Goal: Task Accomplishment & Management: Complete application form

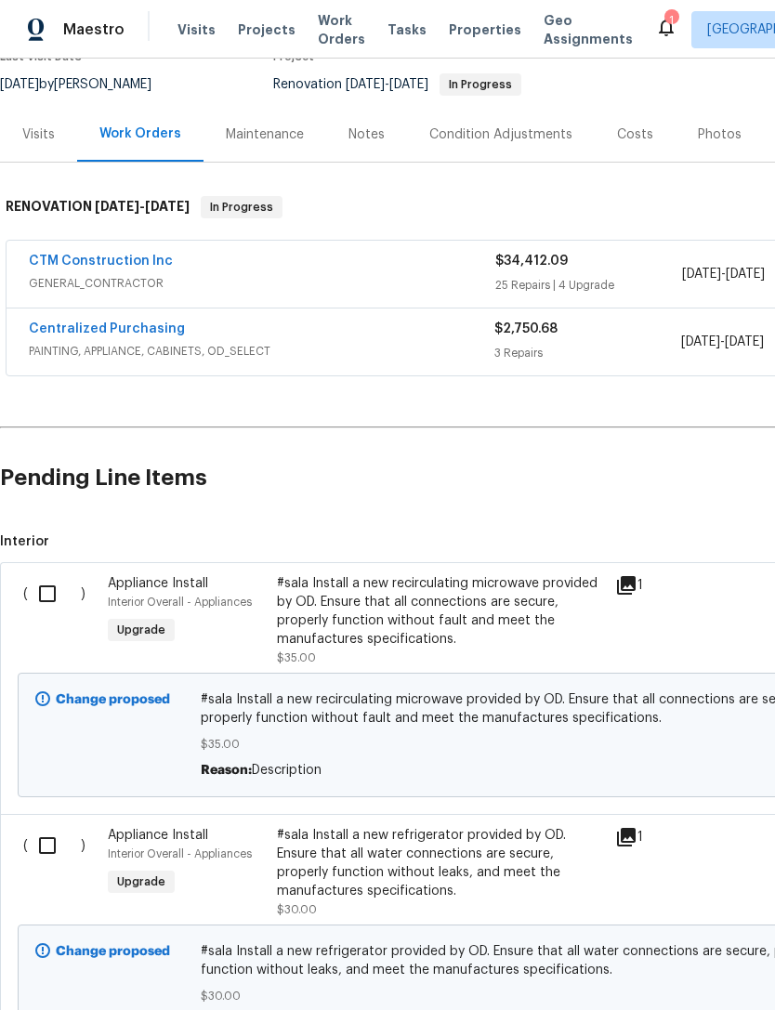
scroll to position [157, 2]
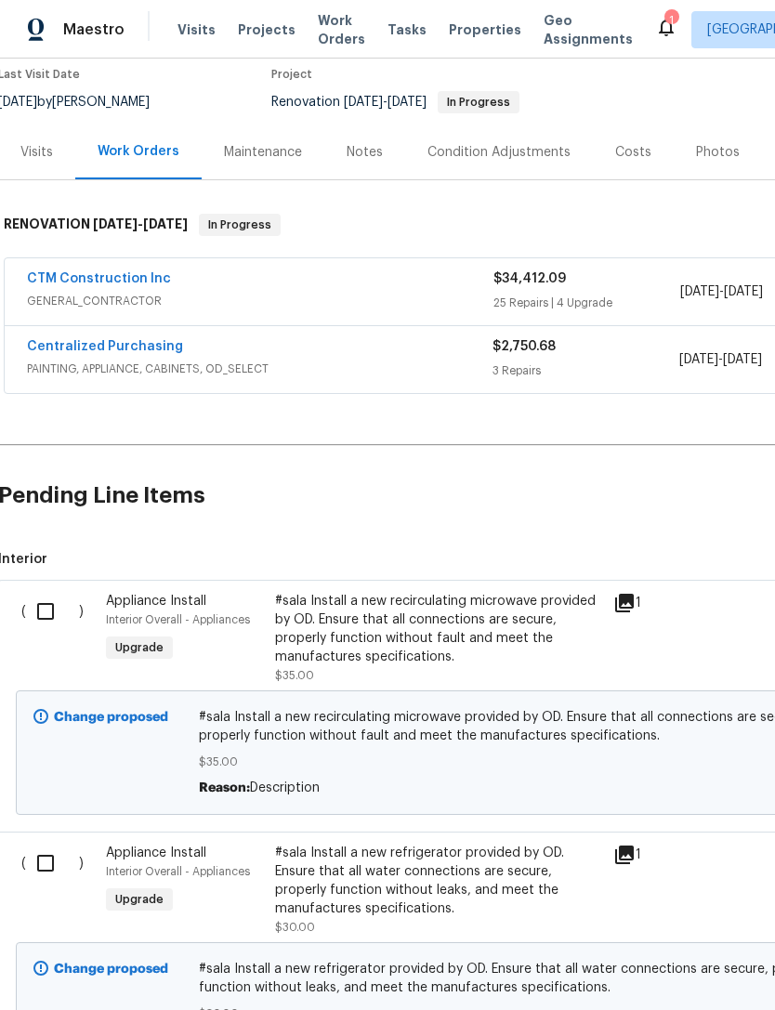
click at [47, 622] on input "checkbox" at bounding box center [52, 611] width 53 height 39
checkbox input "true"
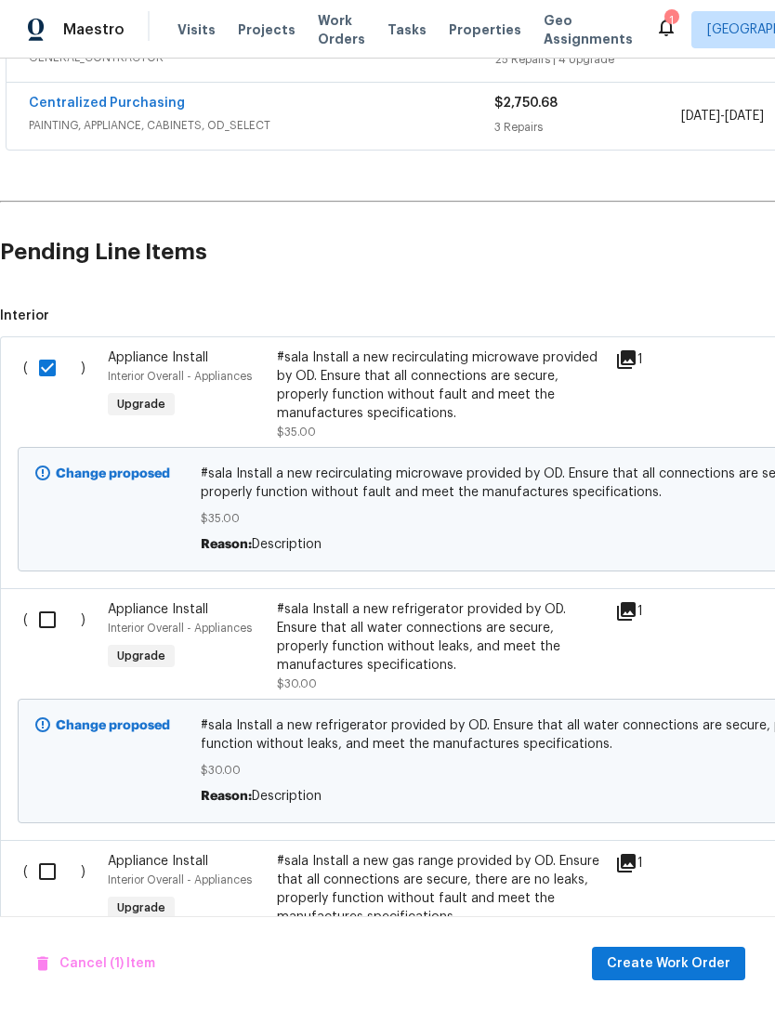
scroll to position [404, 0]
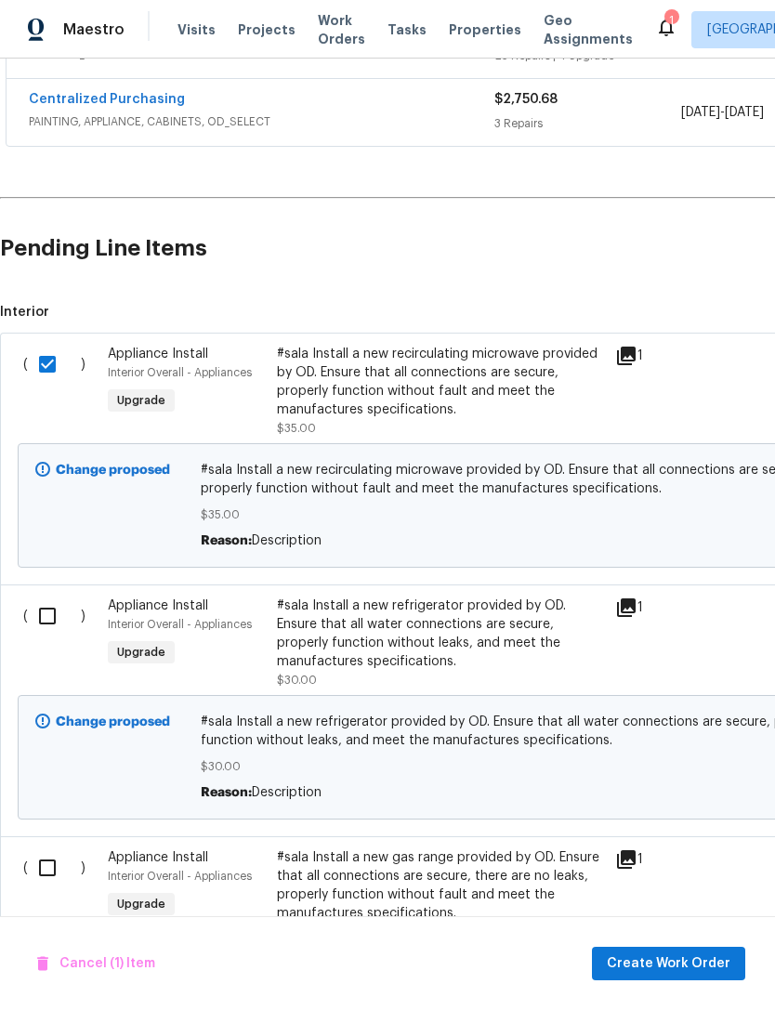
click at [50, 620] on input "checkbox" at bounding box center [54, 616] width 53 height 39
checkbox input "true"
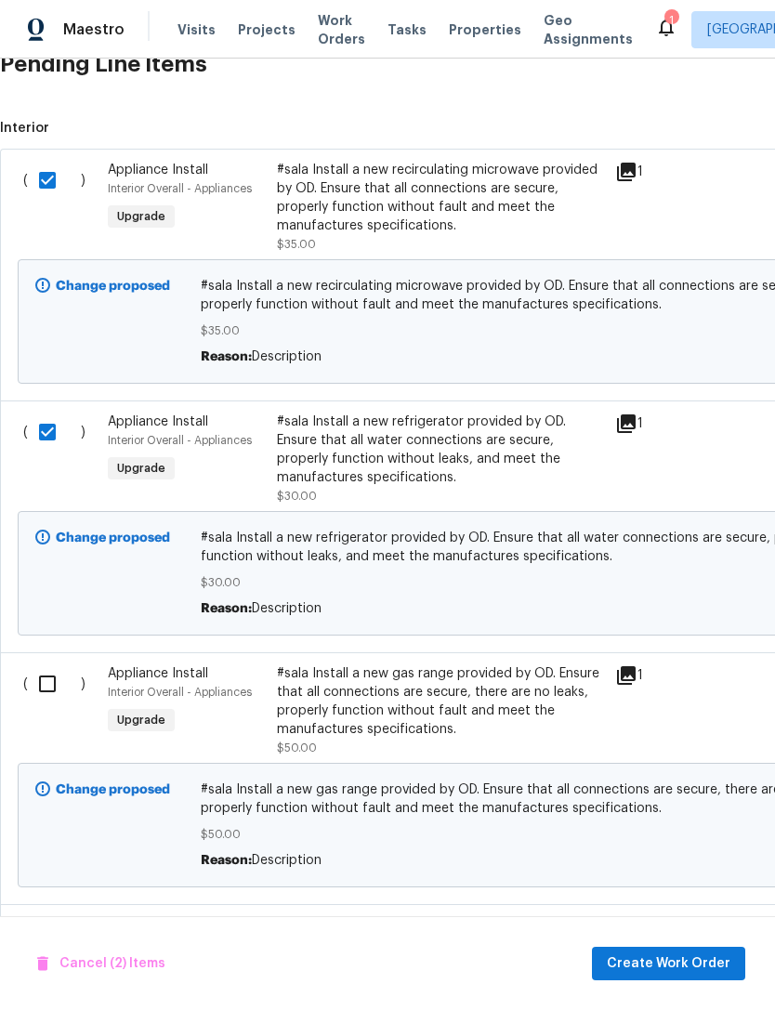
scroll to position [588, 0]
click at [43, 690] on input "checkbox" at bounding box center [54, 683] width 53 height 39
checkbox input "true"
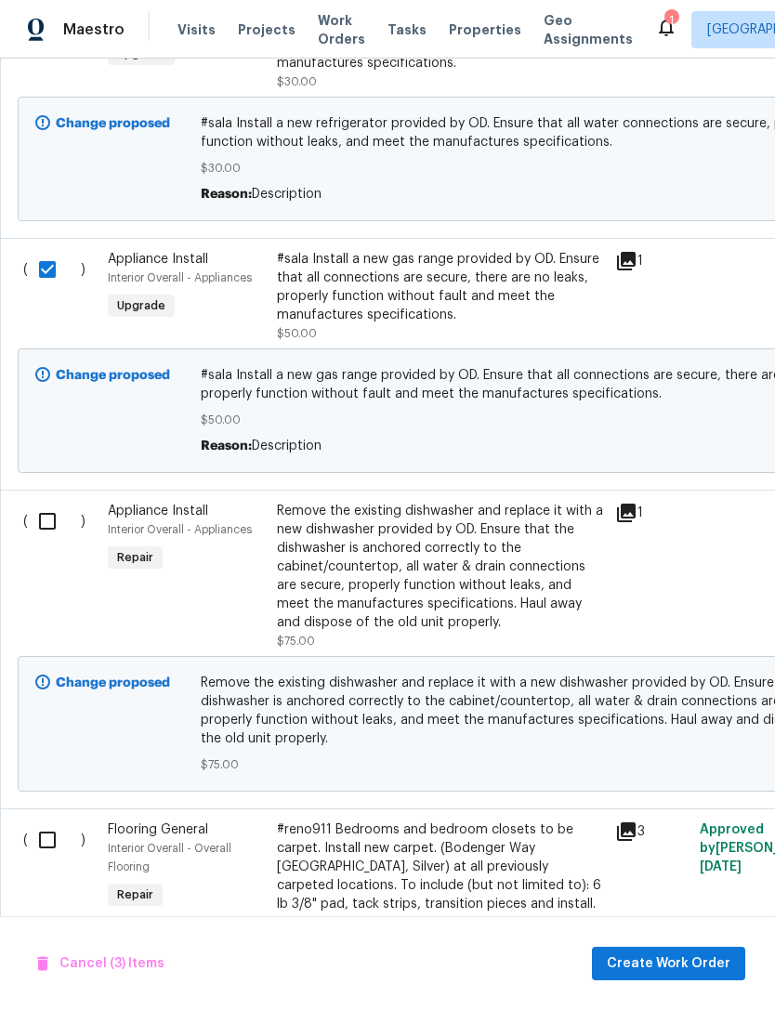
scroll to position [1003, 0]
click at [58, 535] on input "checkbox" at bounding box center [54, 521] width 53 height 39
checkbox input "true"
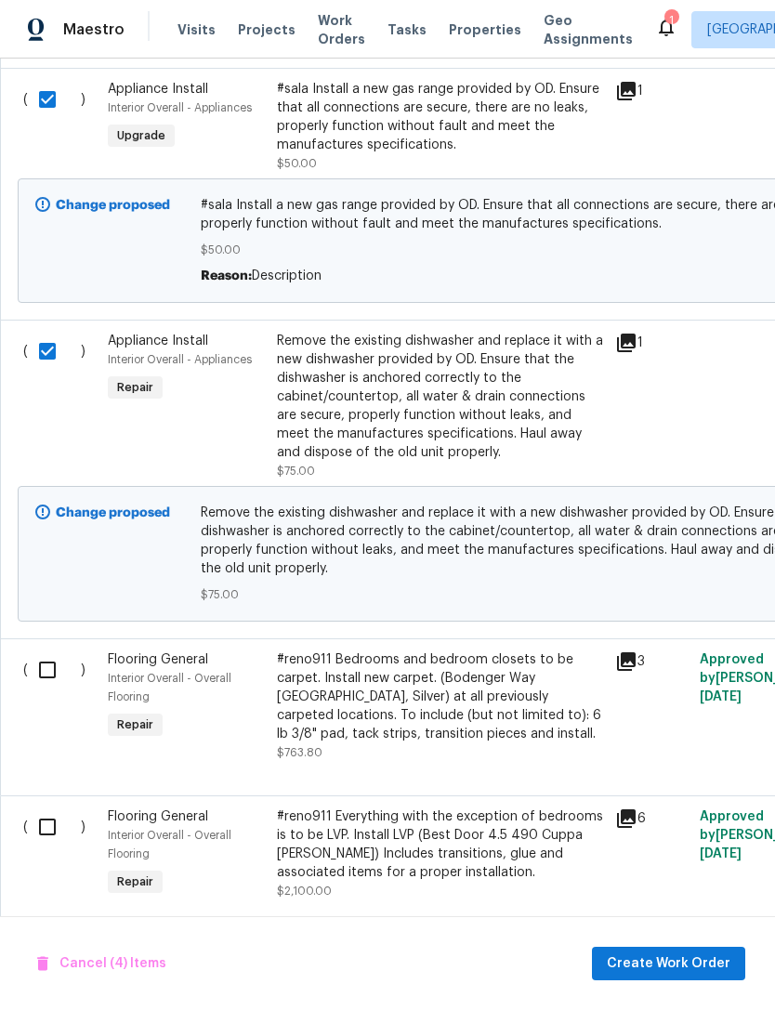
scroll to position [59, 0]
click at [703, 957] on span "Create Work Order" at bounding box center [669, 964] width 124 height 23
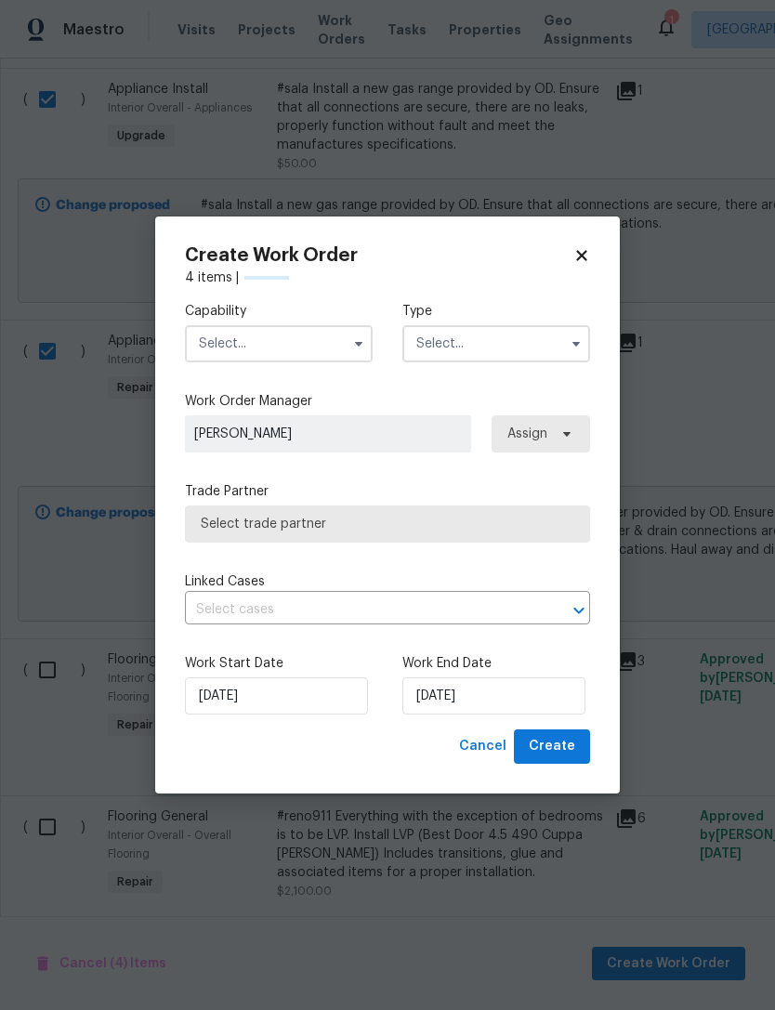
checkbox input "false"
click at [210, 350] on input "text" at bounding box center [279, 343] width 188 height 37
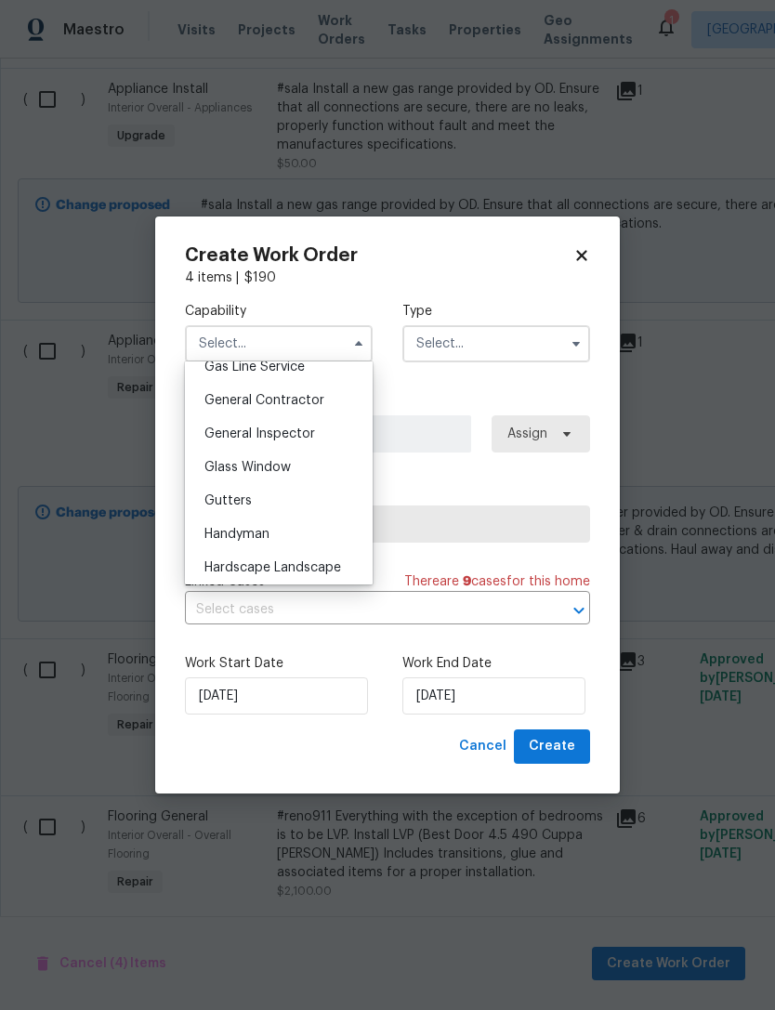
scroll to position [867, 0]
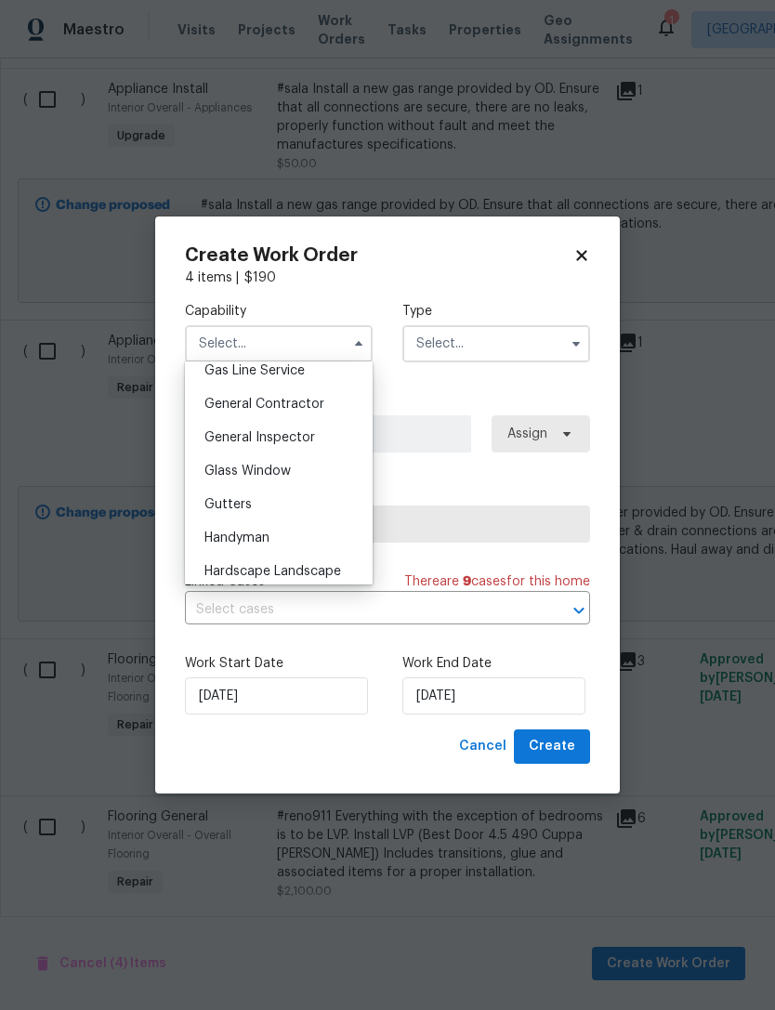
click at [236, 406] on span "General Contractor" at bounding box center [264, 404] width 120 height 13
type input "General Contractor"
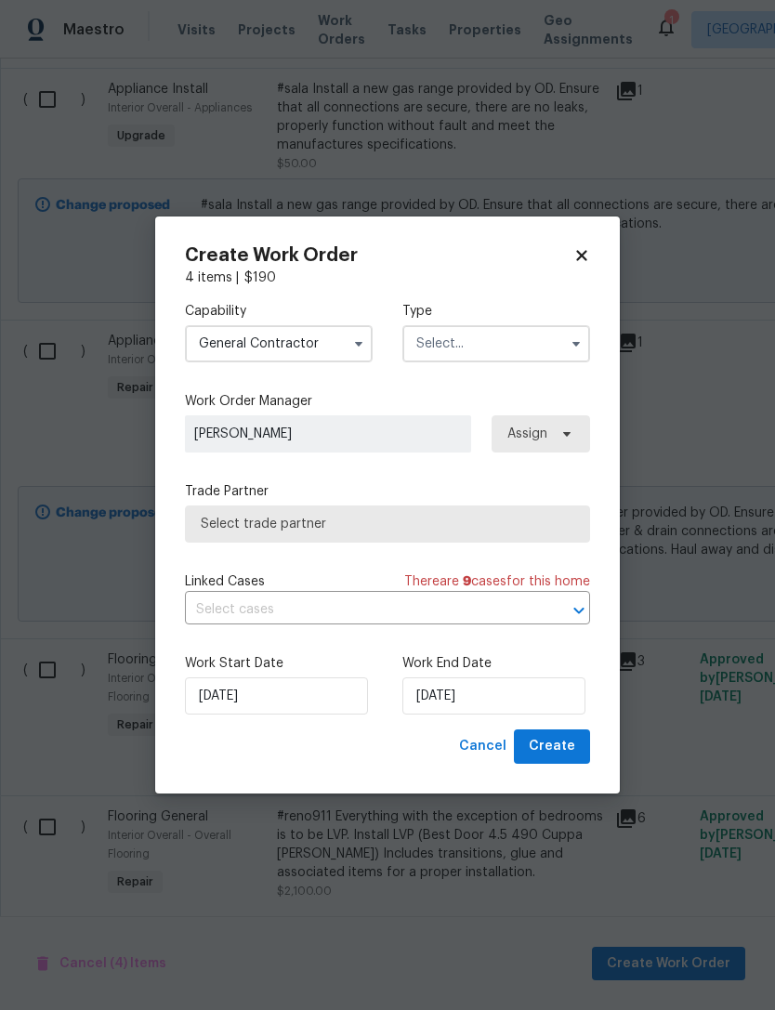
click at [433, 334] on input "text" at bounding box center [496, 343] width 188 height 37
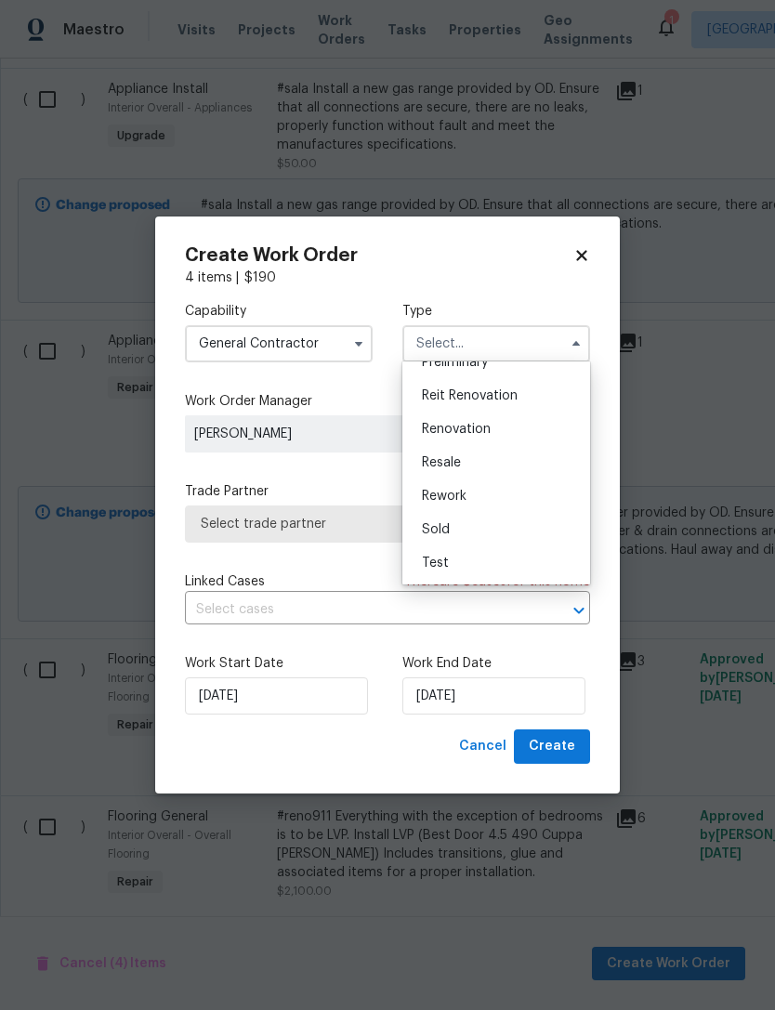
scroll to position [422, 0]
click at [442, 430] on span "Renovation" at bounding box center [456, 429] width 69 height 13
type input "Renovation"
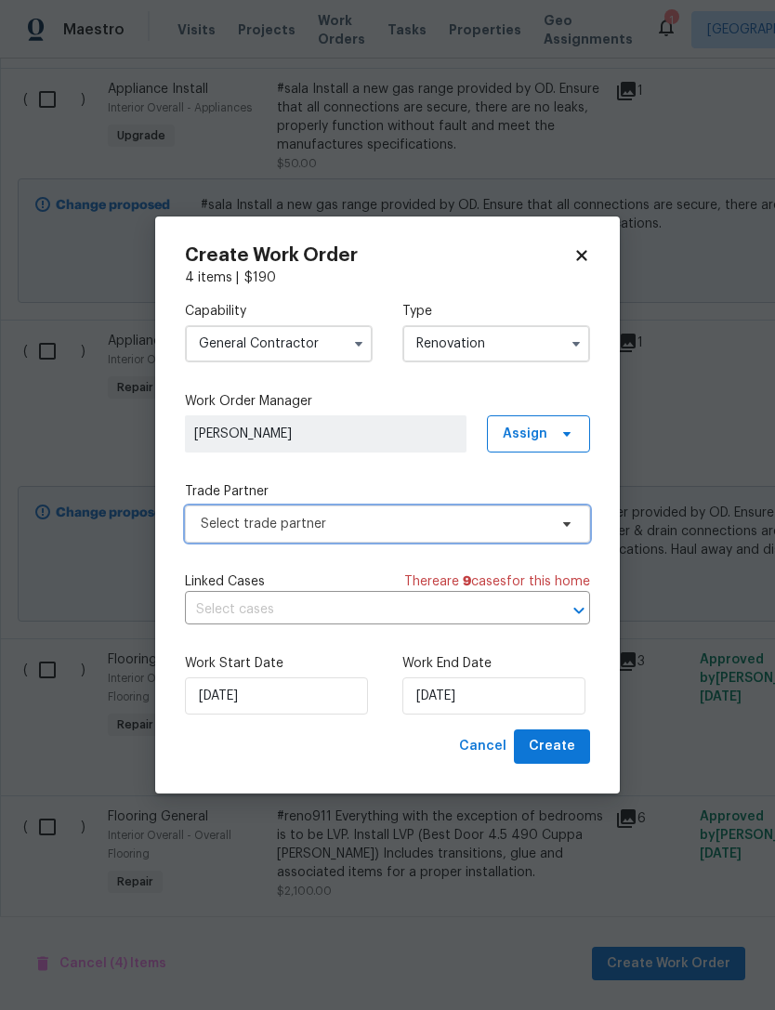
click at [209, 523] on span "Select trade partner" at bounding box center [374, 524] width 347 height 19
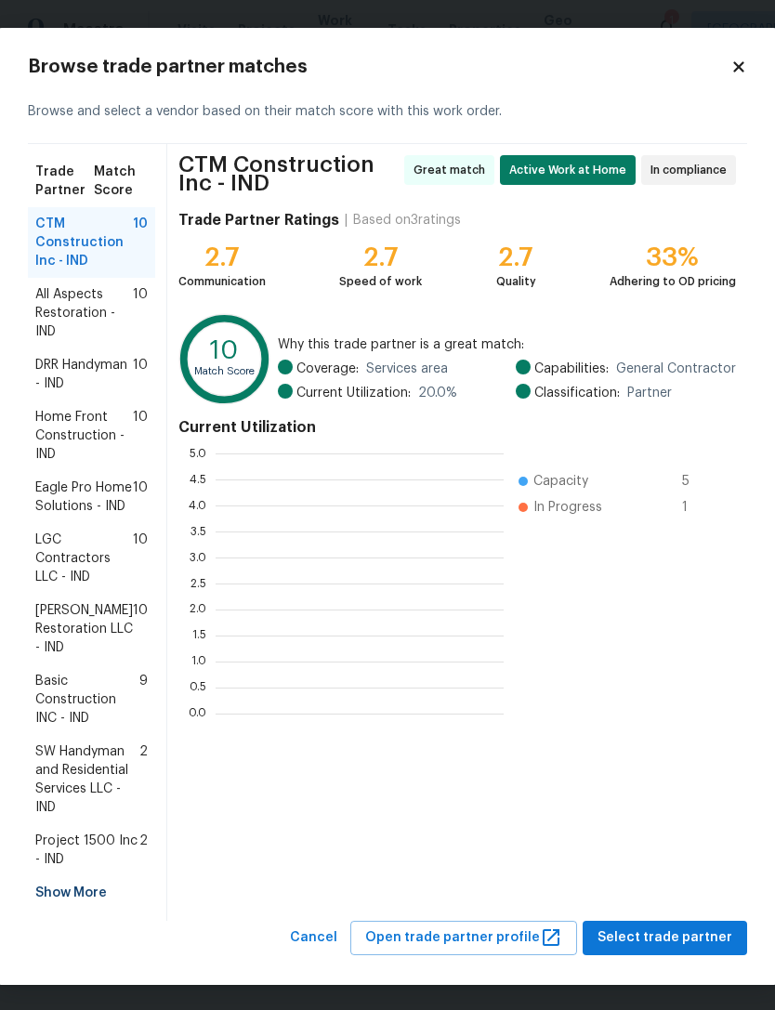
scroll to position [260, 288]
click at [61, 249] on span "CTM Construction Inc - IND" at bounding box center [84, 243] width 98 height 56
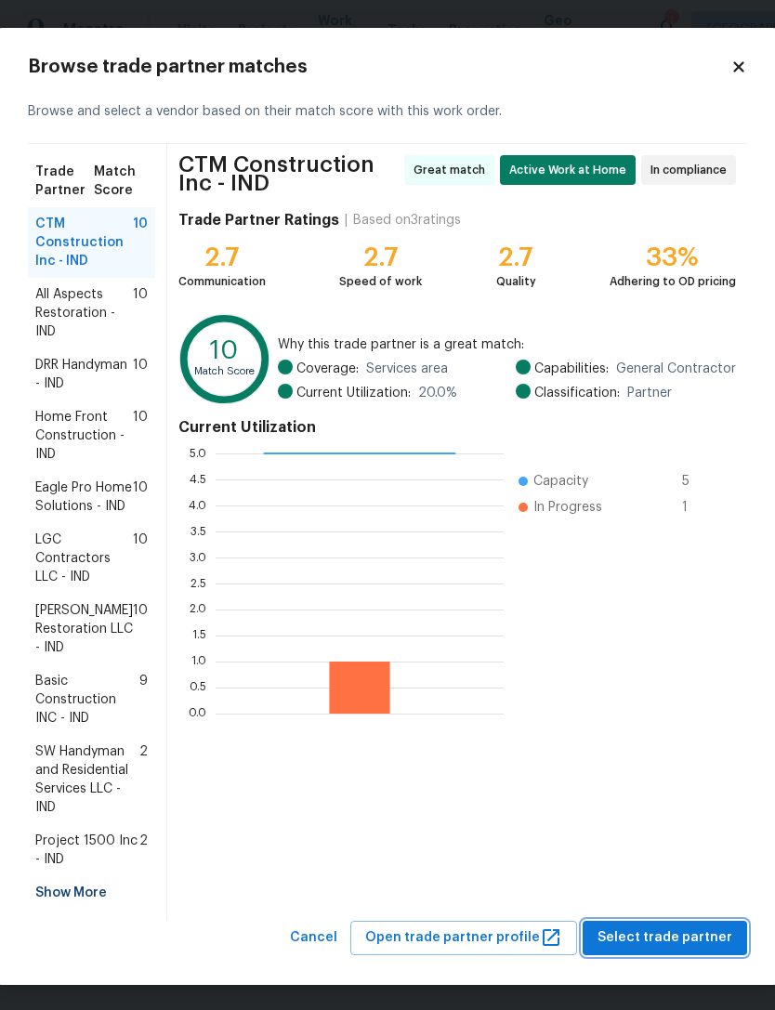
click at [679, 955] on button "Select trade partner" at bounding box center [665, 938] width 164 height 34
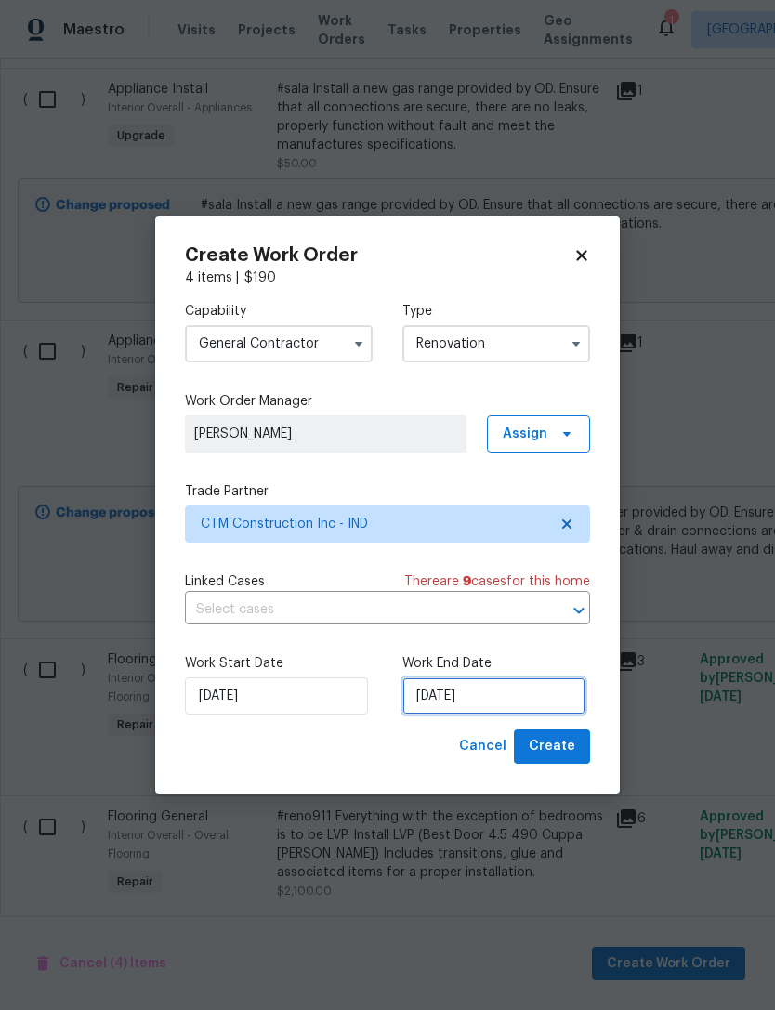
click at [528, 697] on input "8/26/2025" at bounding box center [493, 695] width 183 height 37
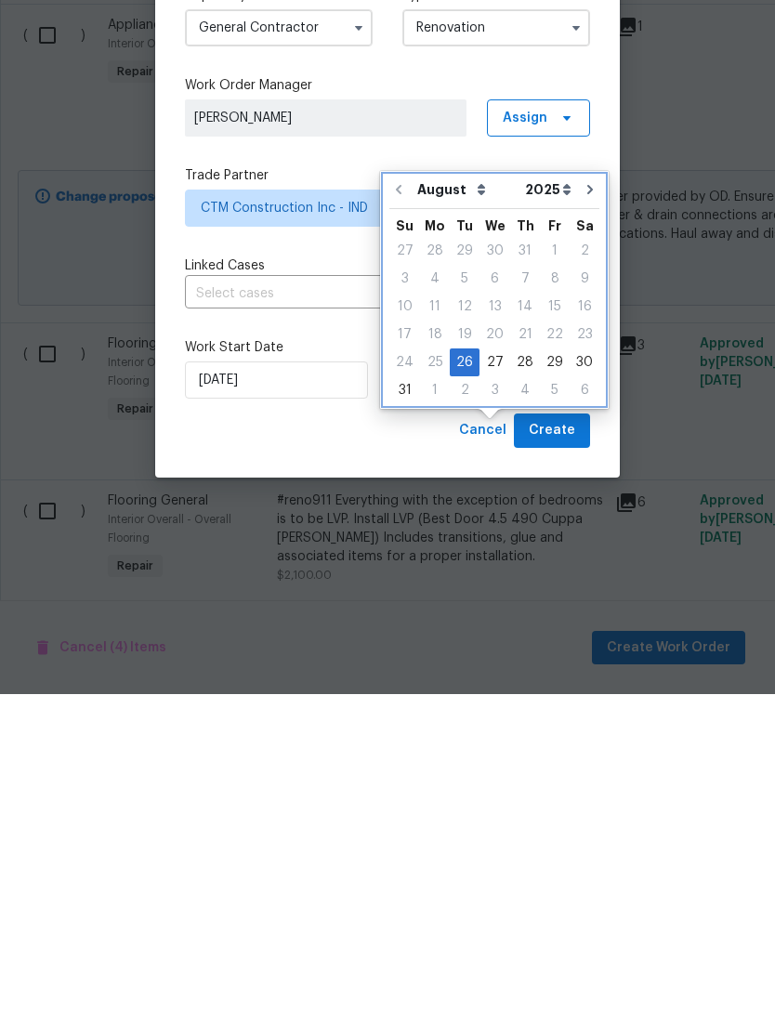
click at [583, 498] on icon "Go to next month" at bounding box center [590, 505] width 15 height 15
type input "9/26/2025"
select select "8"
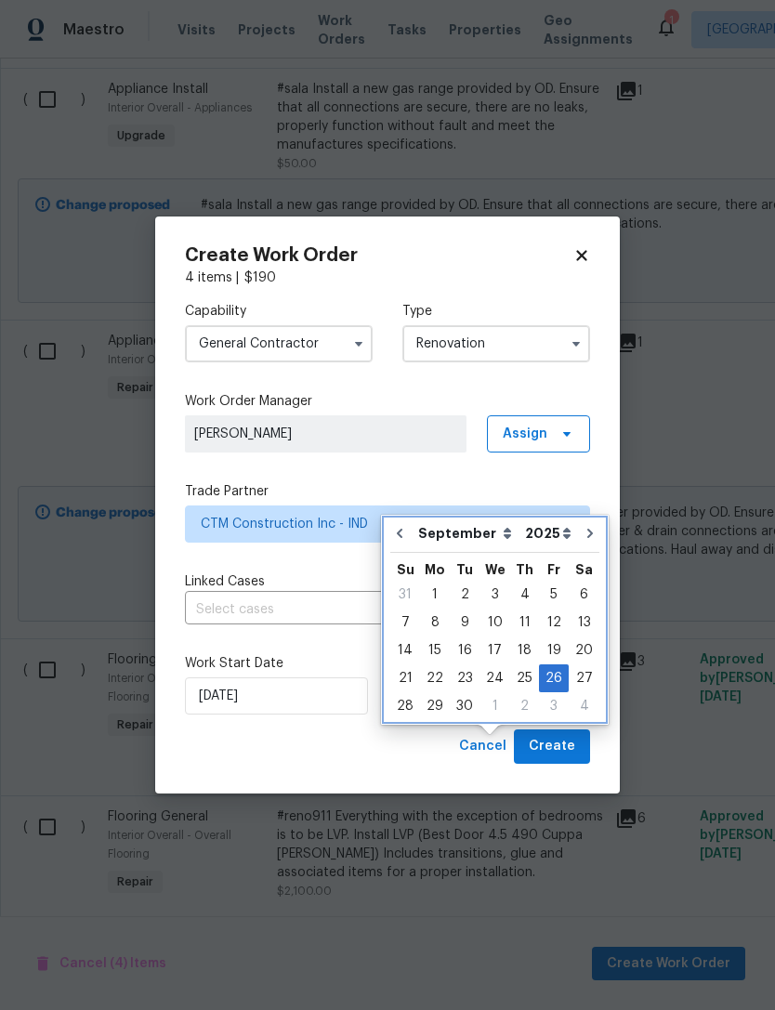
click at [583, 526] on icon "Go to next month" at bounding box center [590, 533] width 15 height 15
type input "10/26/2025"
select select "9"
click at [404, 526] on icon "Go to previous month" at bounding box center [398, 533] width 15 height 15
type input "9/26/2025"
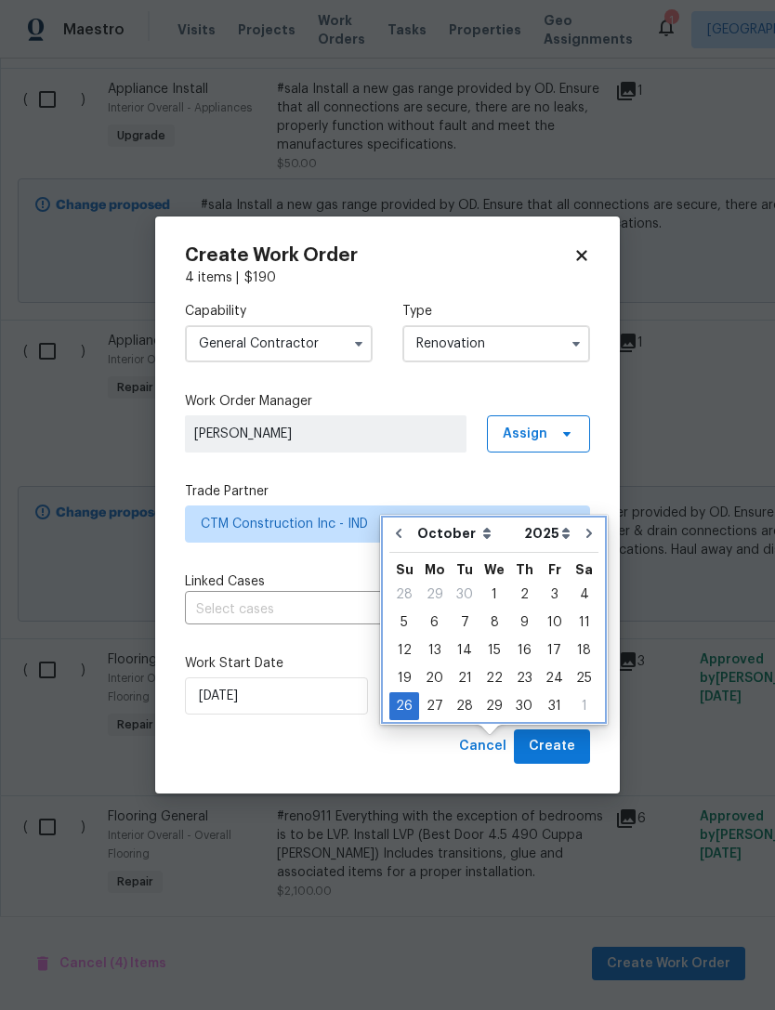
select select "8"
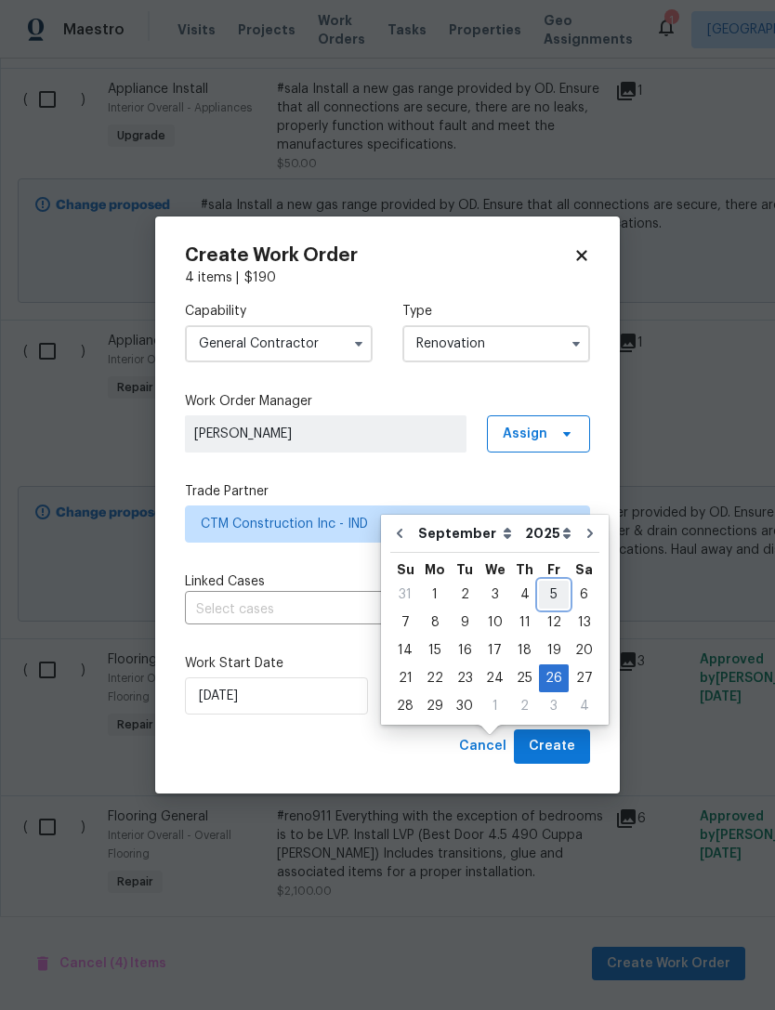
click at [552, 582] on div "5" at bounding box center [554, 595] width 30 height 26
type input "9/5/2025"
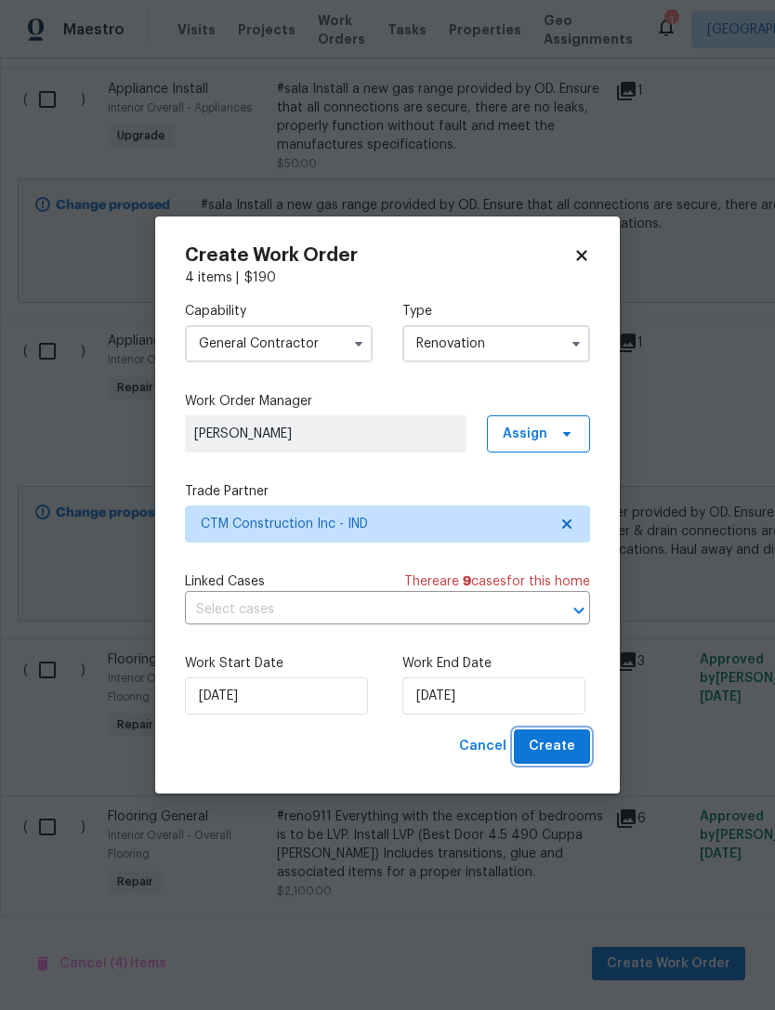
click at [581, 747] on button "Create" at bounding box center [552, 747] width 76 height 34
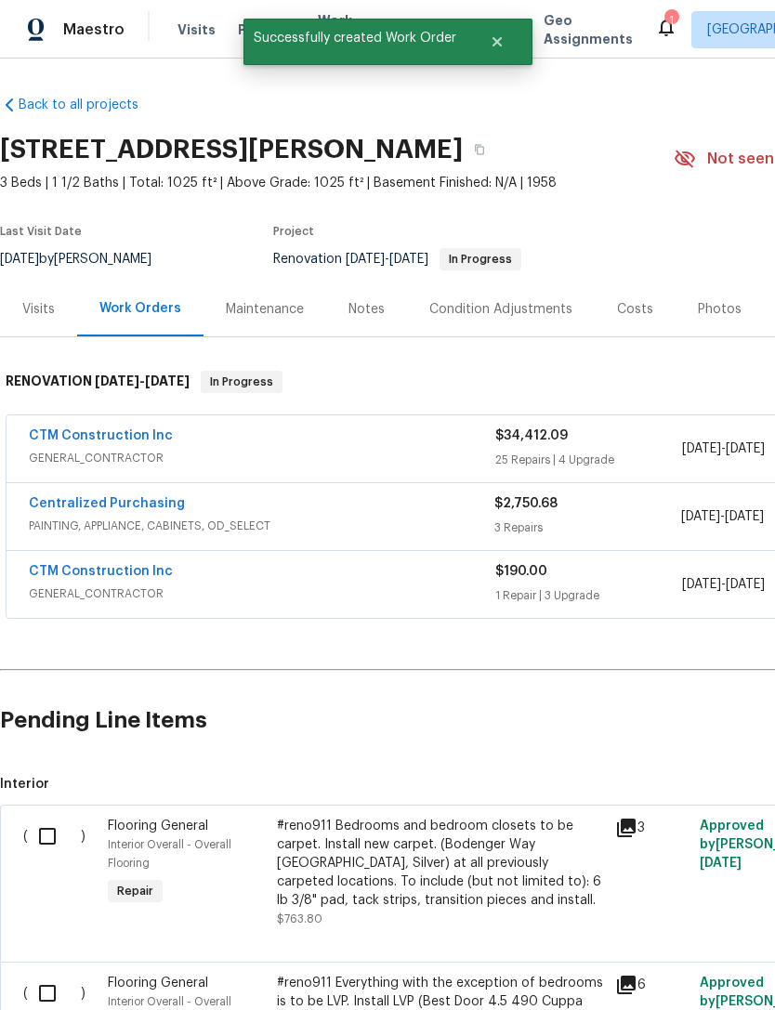
scroll to position [0, 0]
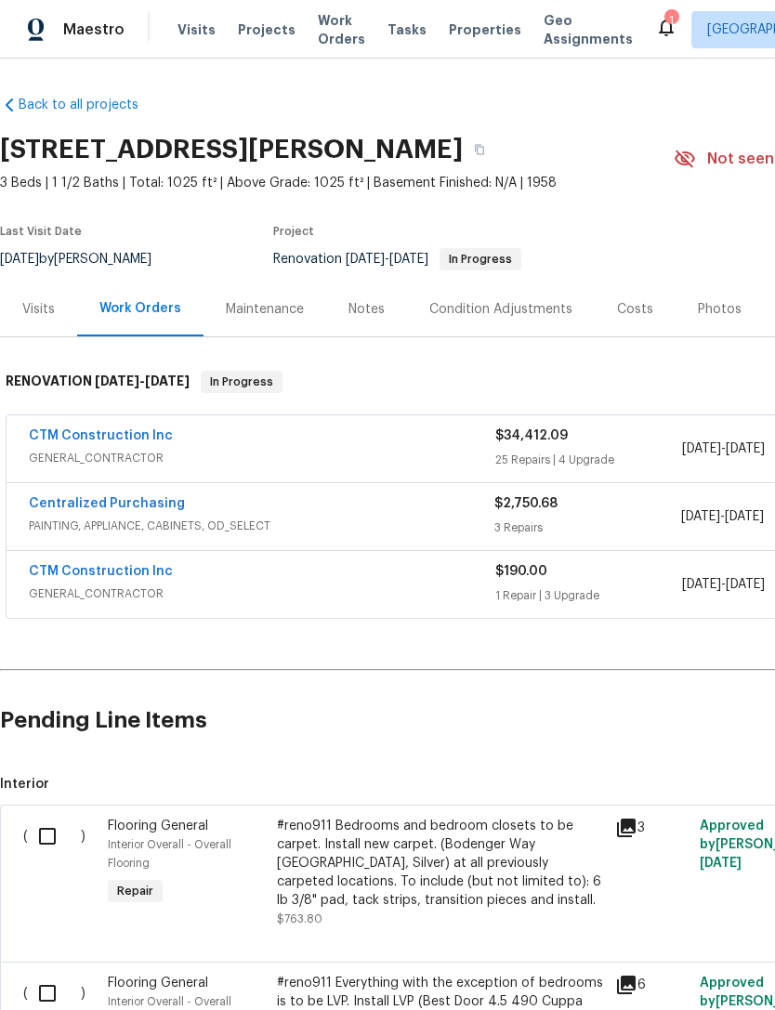
click at [78, 571] on link "CTM Construction Inc" at bounding box center [101, 571] width 144 height 13
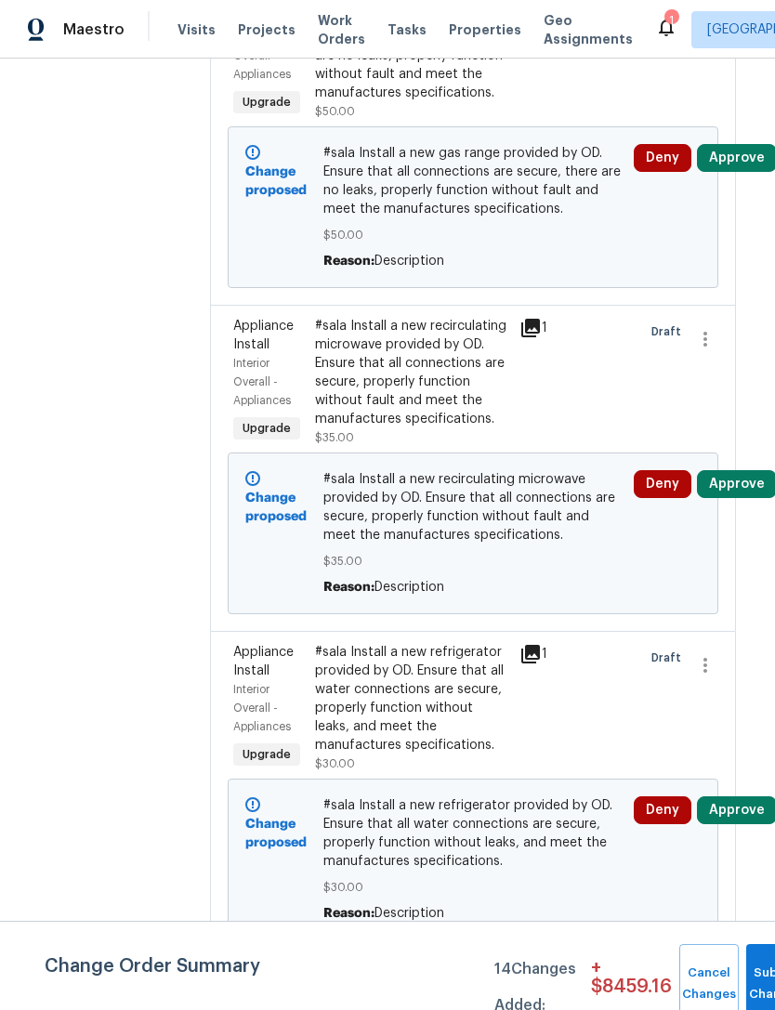
scroll to position [901, 9]
click at [756, 981] on span "Submit Changes" at bounding box center [776, 984] width 41 height 43
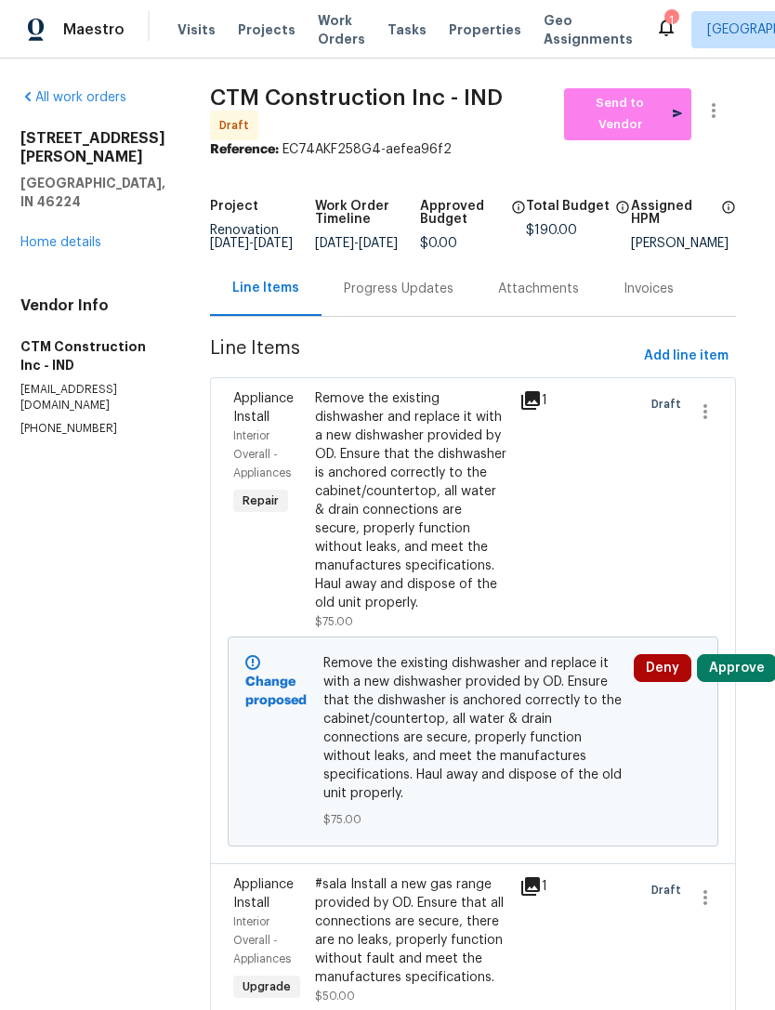
scroll to position [0, 9]
click at [36, 236] on link "Home details" at bounding box center [60, 242] width 81 height 13
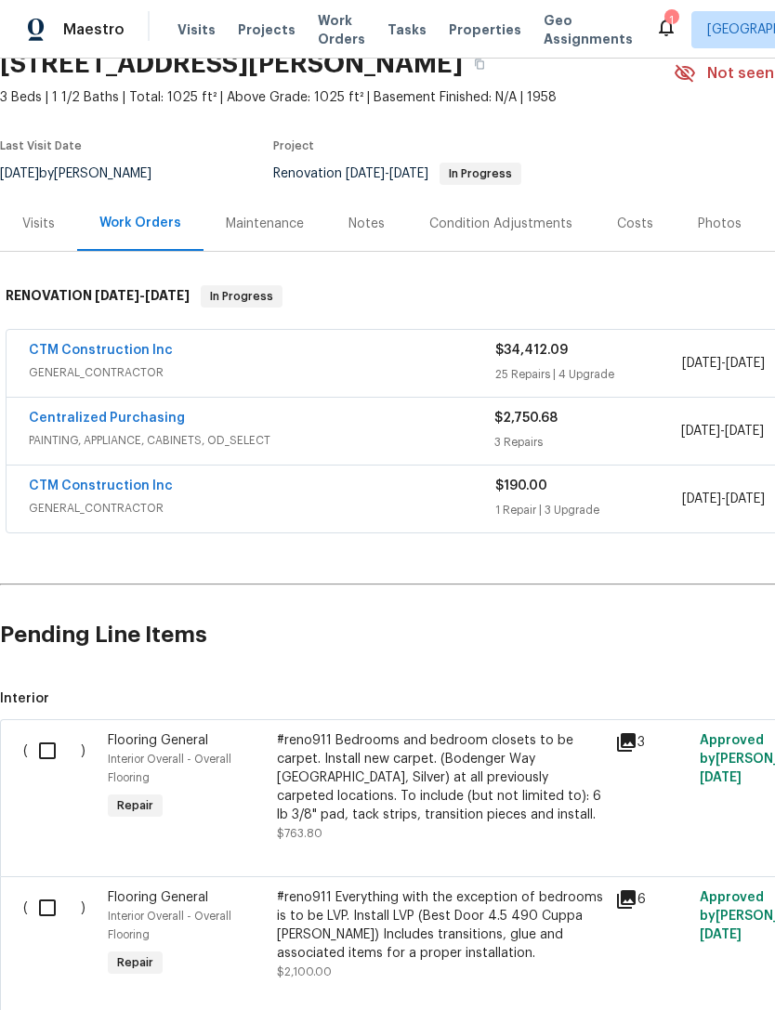
scroll to position [85, 0]
click at [179, 506] on span "GENERAL_CONTRACTOR" at bounding box center [262, 508] width 467 height 19
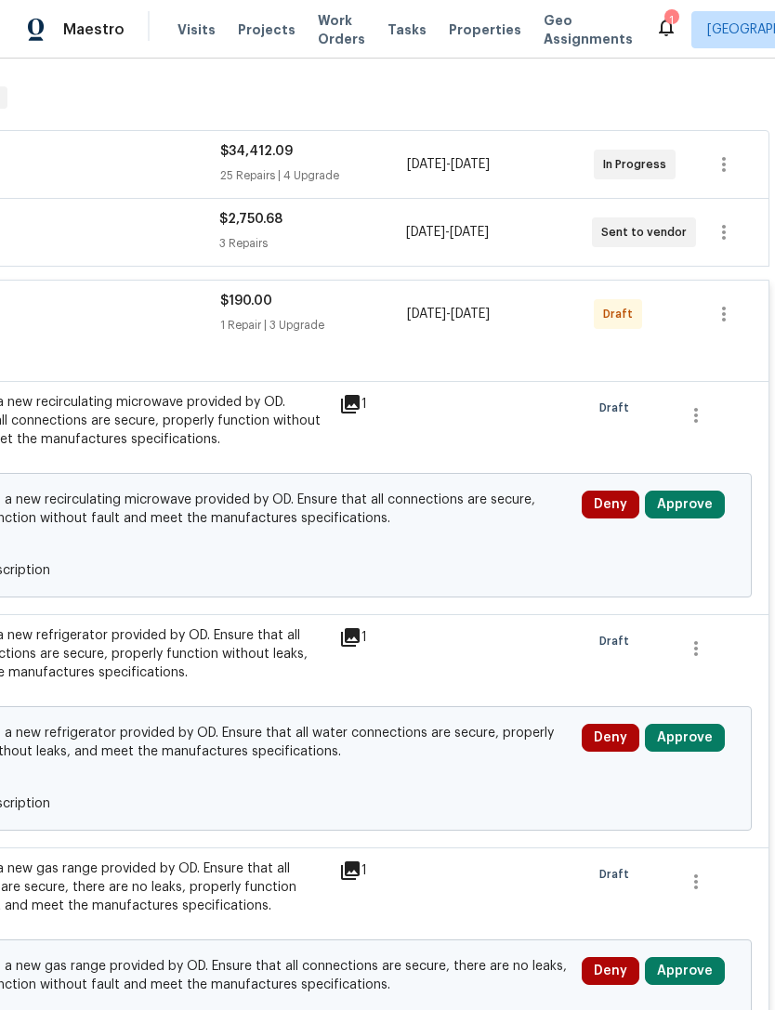
scroll to position [285, 275]
click at [726, 320] on icon "button" at bounding box center [724, 313] width 22 height 22
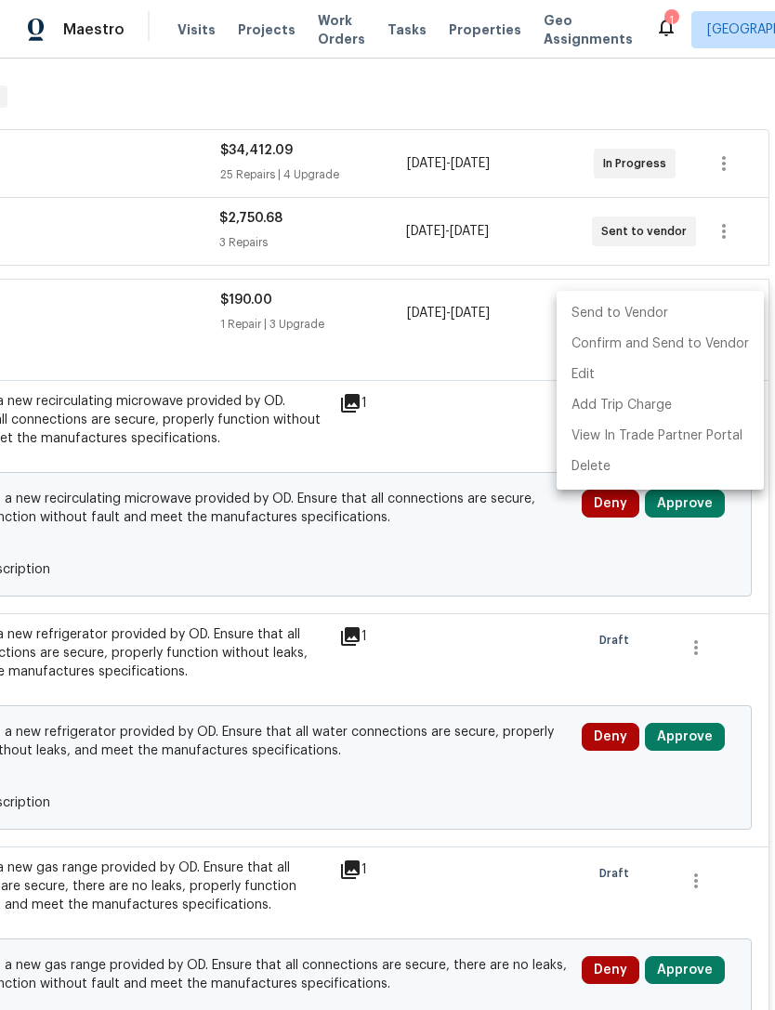
click at [681, 311] on li "Send to Vendor" at bounding box center [660, 313] width 207 height 31
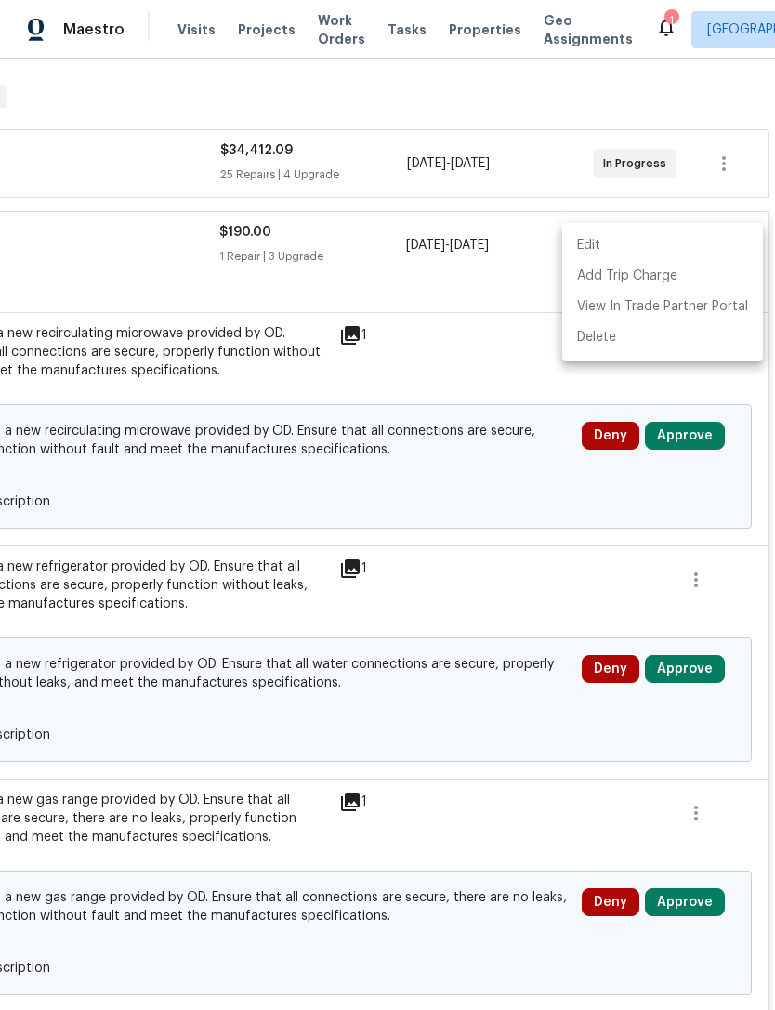
click at [140, 247] on div at bounding box center [387, 505] width 775 height 1010
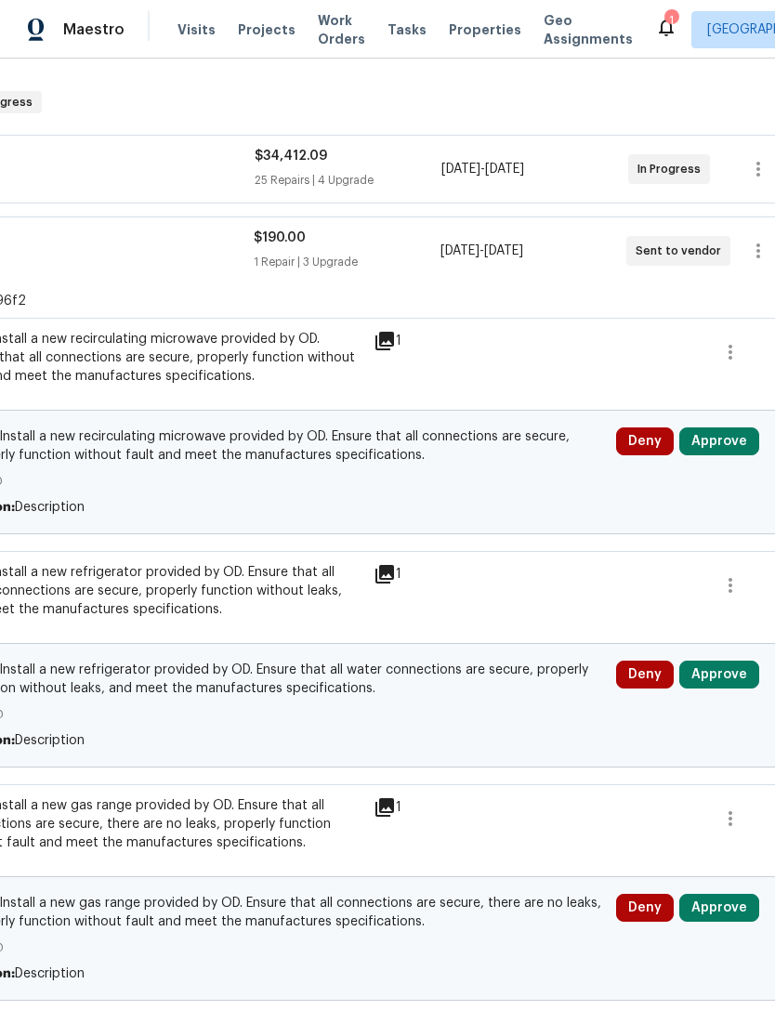
scroll to position [280, 247]
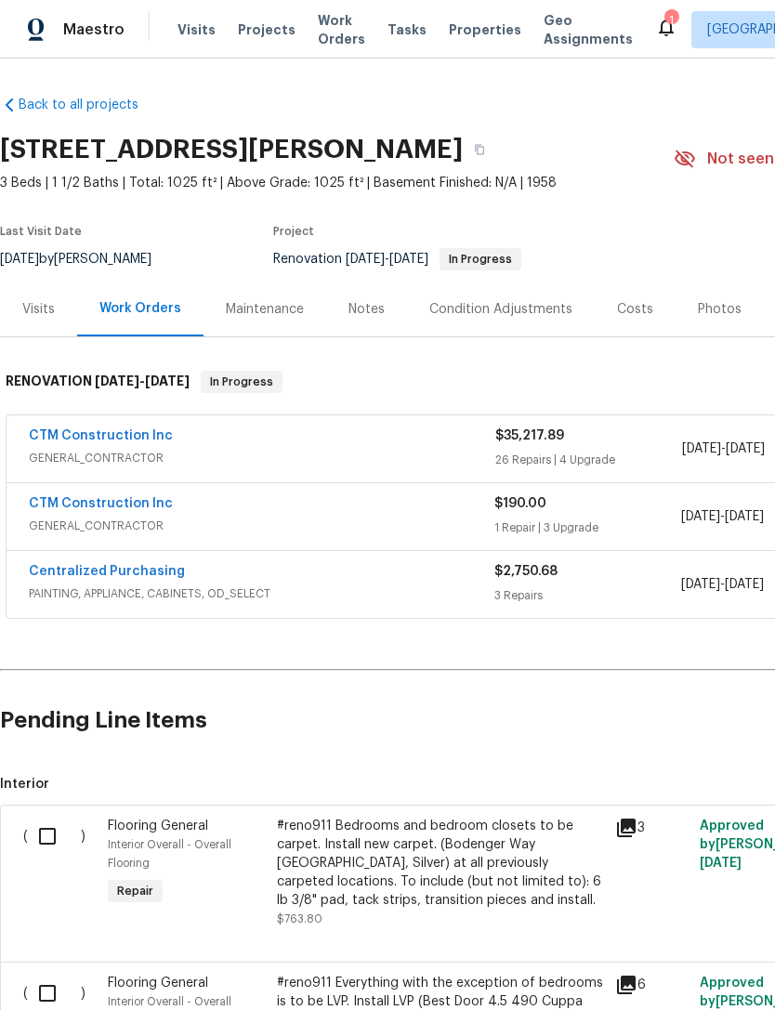
click at [551, 456] on div "26 Repairs | 4 Upgrade" at bounding box center [588, 460] width 187 height 19
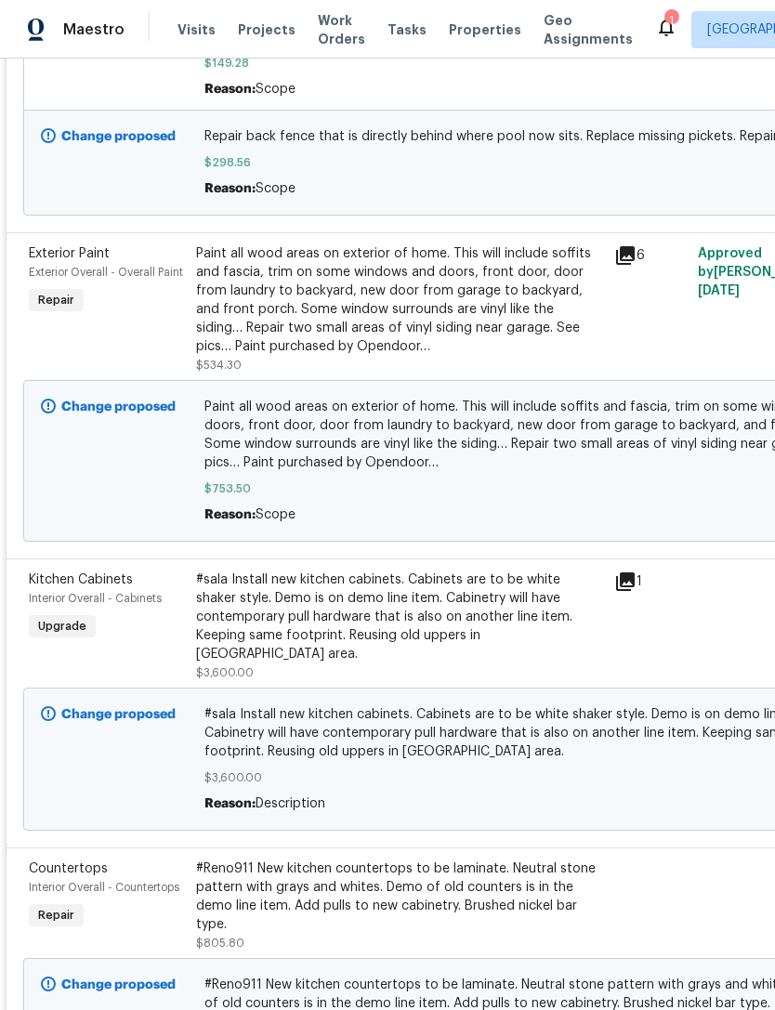
scroll to position [504, 0]
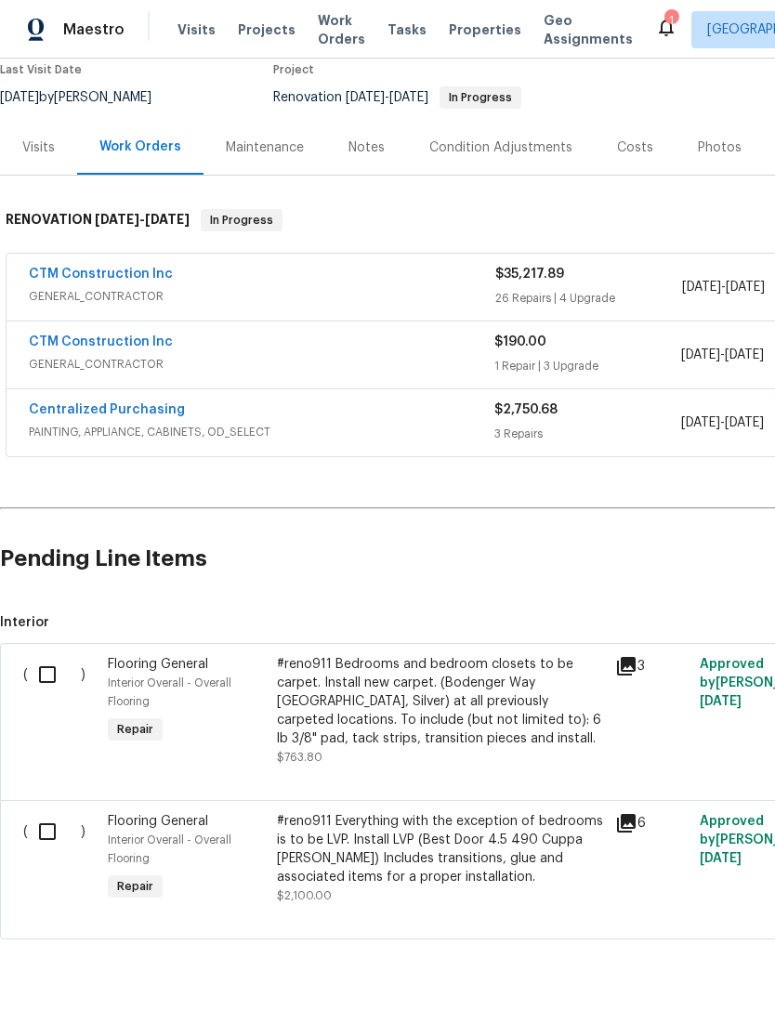
scroll to position [160, 0]
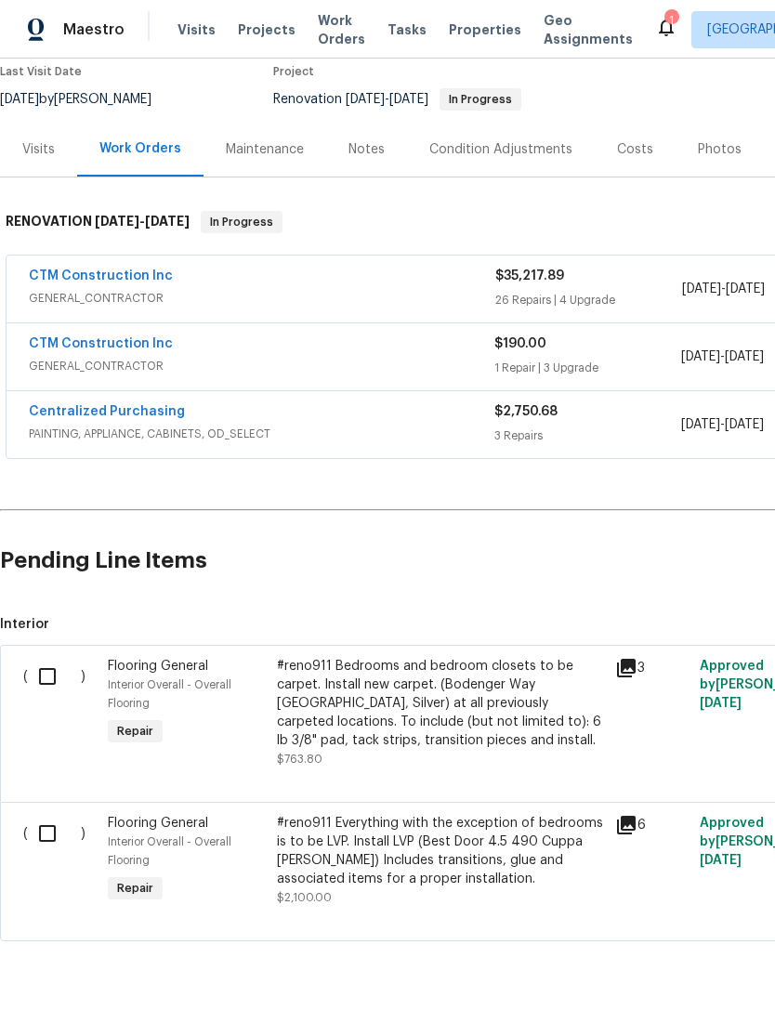
click at [73, 416] on link "Centralized Purchasing" at bounding box center [107, 411] width 156 height 13
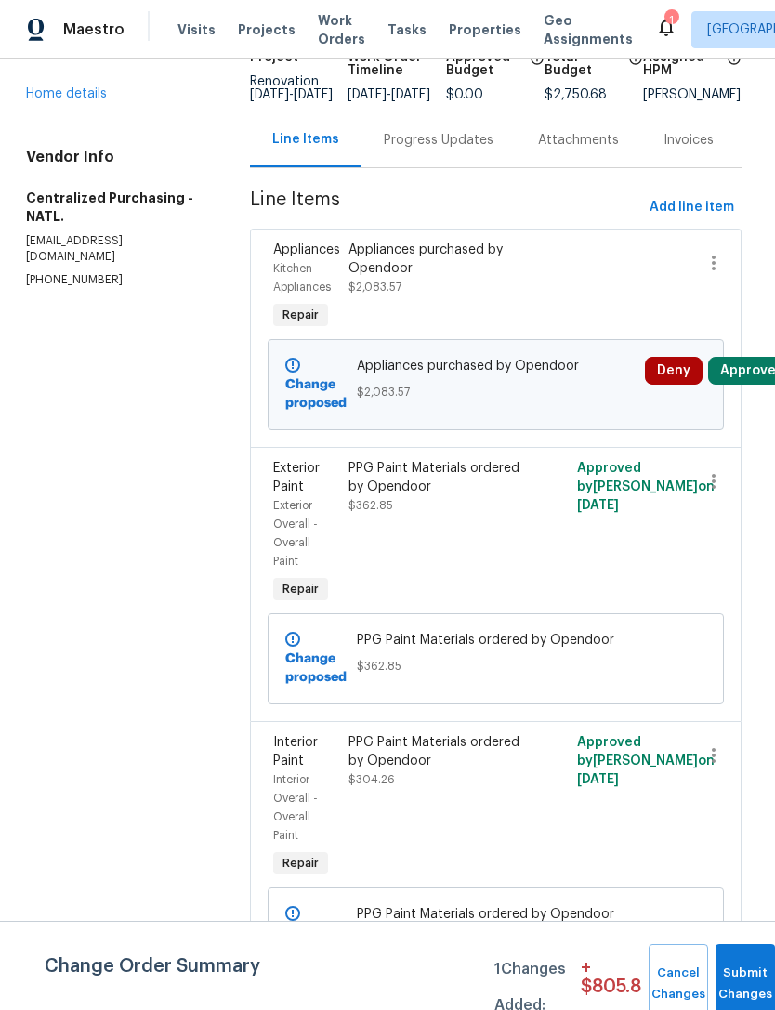
scroll to position [148, 4]
click at [738, 975] on button "Submit Changes" at bounding box center [745, 984] width 59 height 80
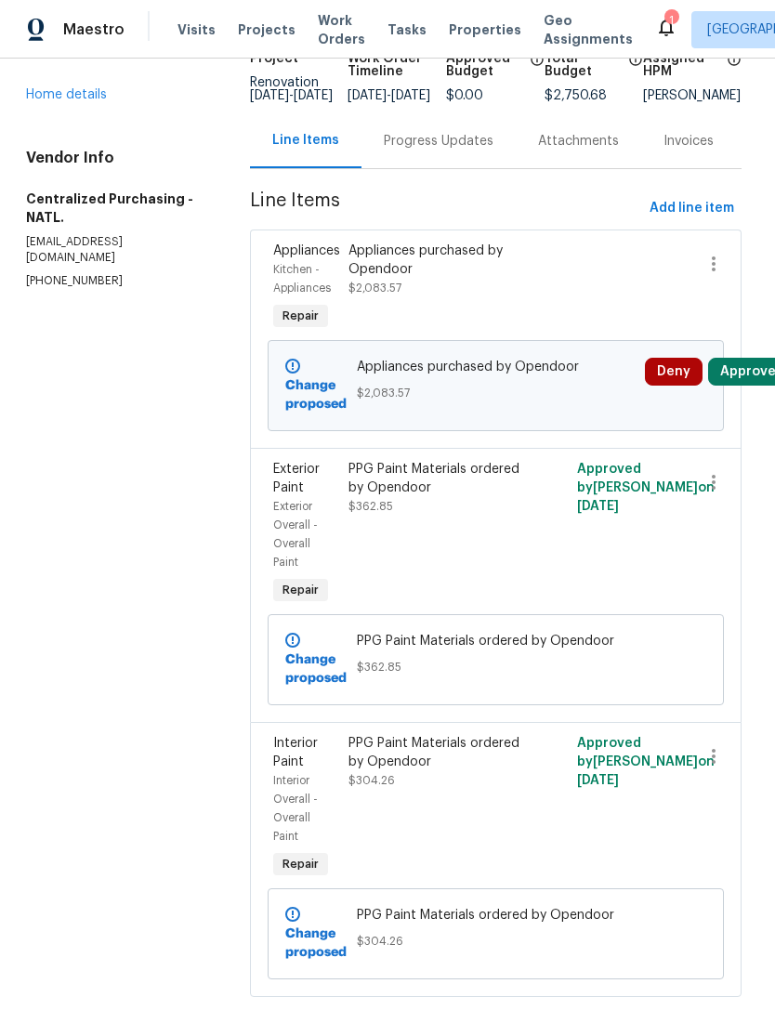
click at [659, 23] on icon at bounding box center [666, 28] width 15 height 19
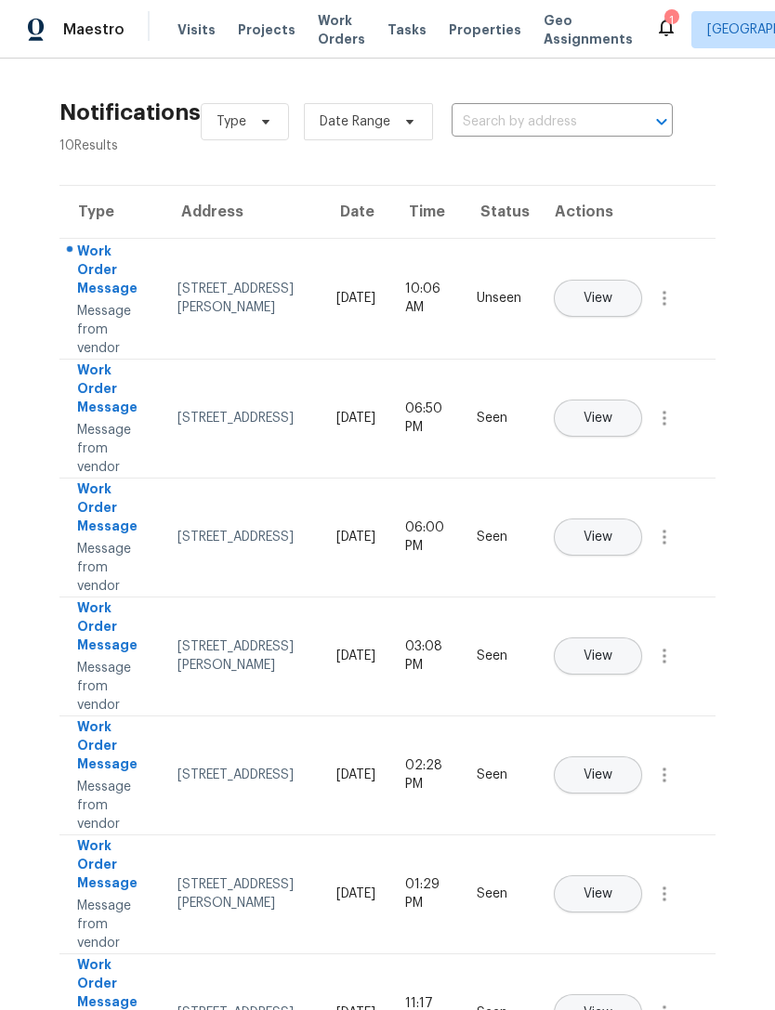
click at [118, 292] on div "Work Order Message" at bounding box center [112, 272] width 71 height 60
click at [642, 280] on button "View" at bounding box center [598, 298] width 88 height 37
